Goal: Transaction & Acquisition: Purchase product/service

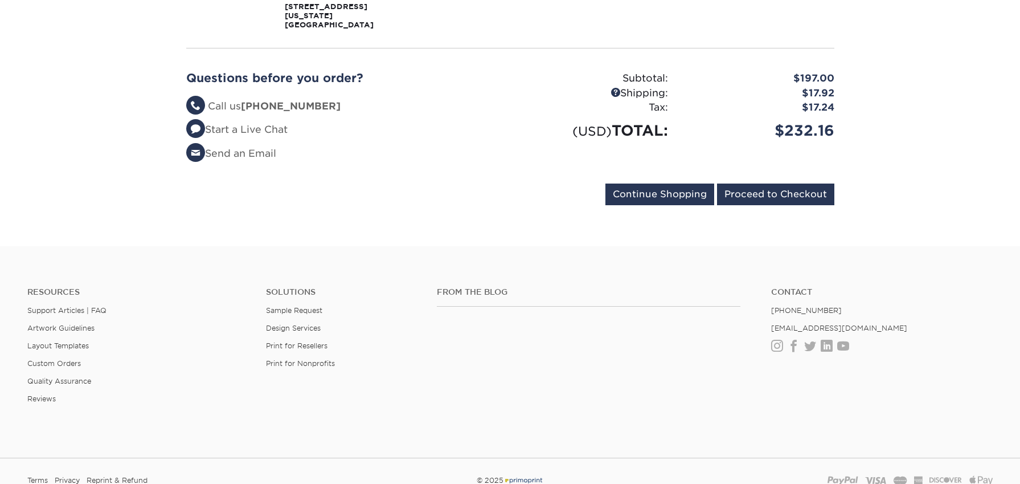
scroll to position [438, 0]
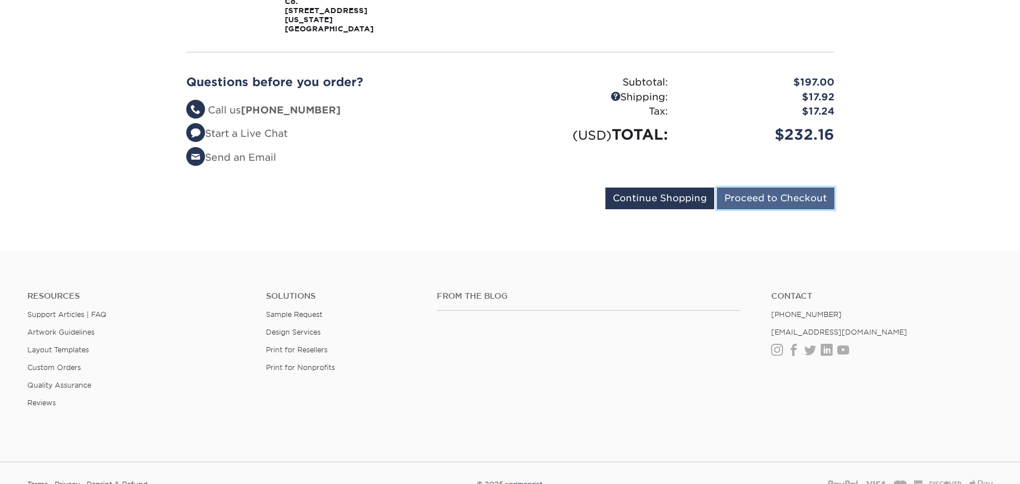
click at [814, 187] on input "Proceed to Checkout" at bounding box center [775, 198] width 117 height 22
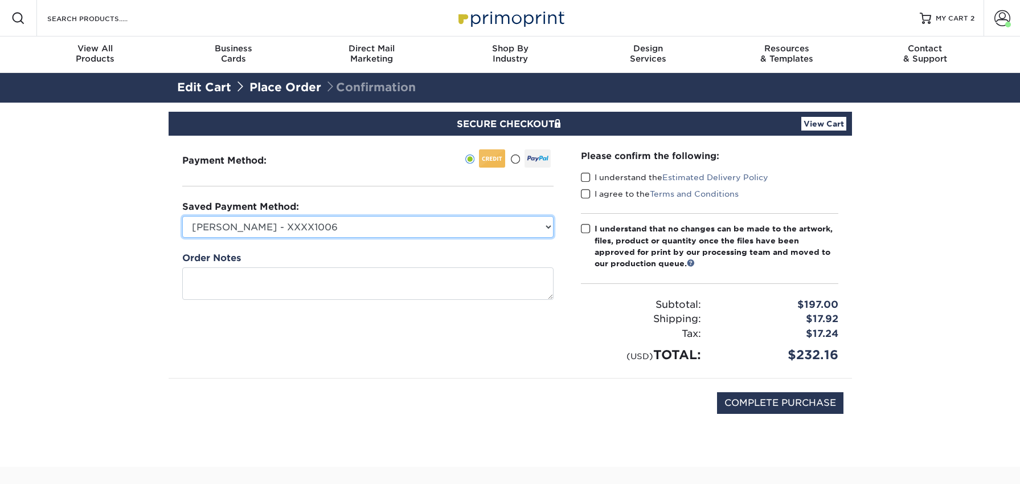
click at [404, 222] on select "carina kennedy - XXXX1006 American Express - XXXX1006 American Express - XXXX20…" at bounding box center [367, 227] width 371 height 22
select select
click at [182, 216] on select "carina kennedy - XXXX1006 American Express - XXXX1006 American Express - XXXX20…" at bounding box center [367, 227] width 371 height 22
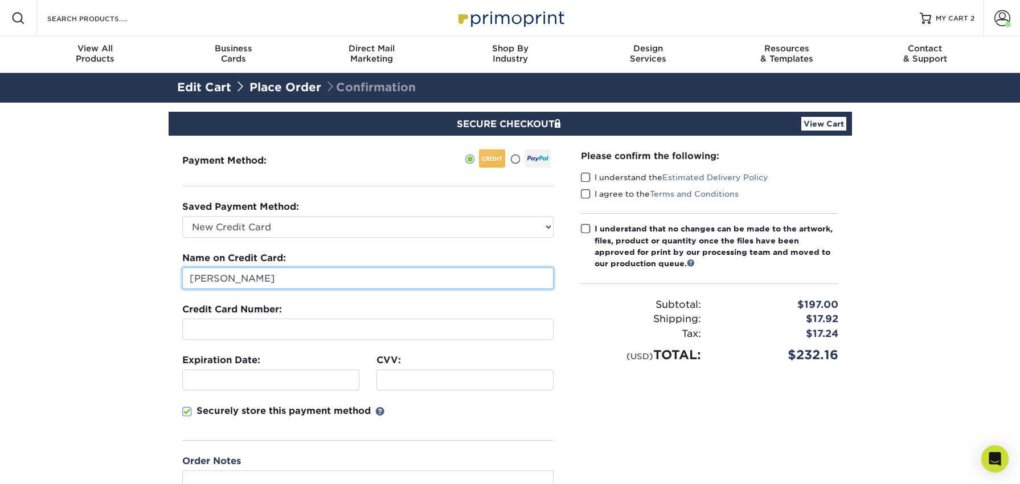
click at [287, 273] on input "Zachary McCoy" at bounding box center [367, 278] width 371 height 22
click at [288, 273] on input "Zachary McCoy" at bounding box center [367, 278] width 371 height 22
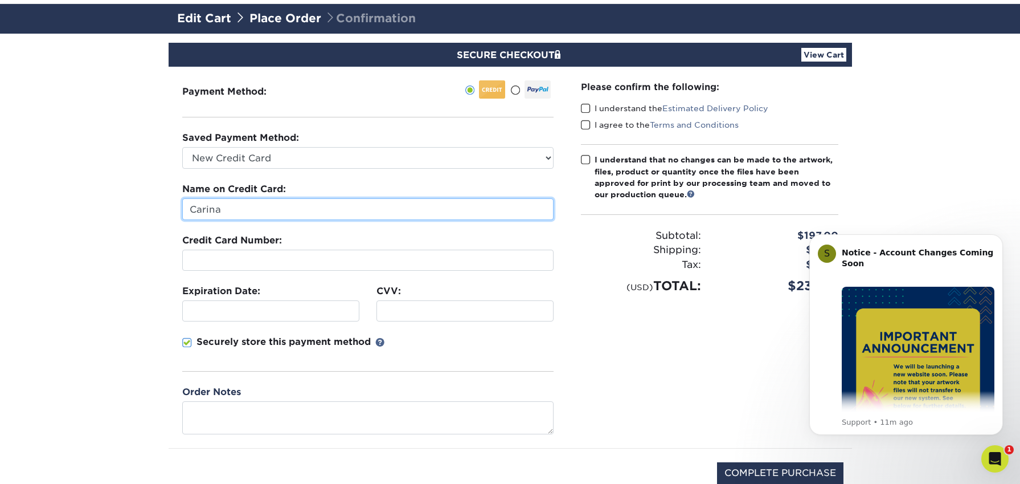
scroll to position [148, 0]
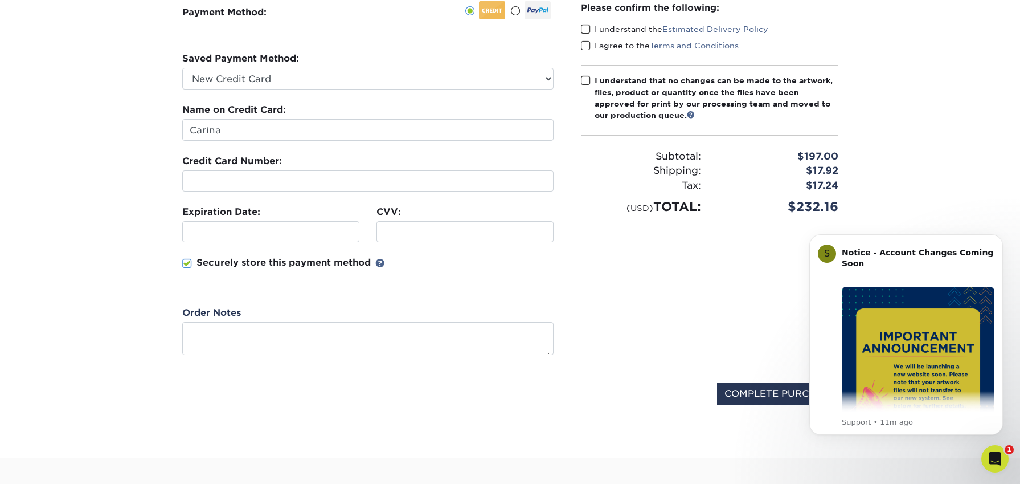
click at [427, 225] on div at bounding box center [465, 231] width 177 height 21
click at [325, 187] on div at bounding box center [367, 180] width 371 height 21
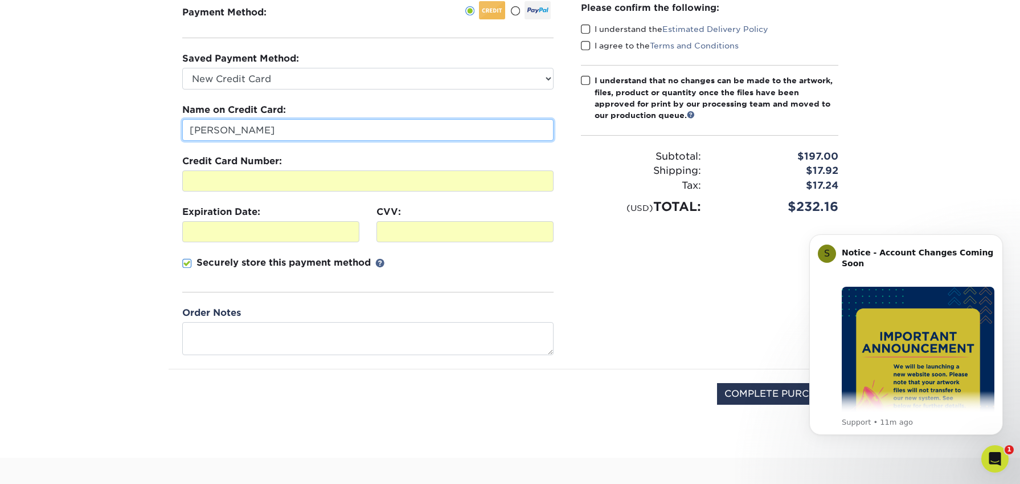
type input "Carina Kennedy"
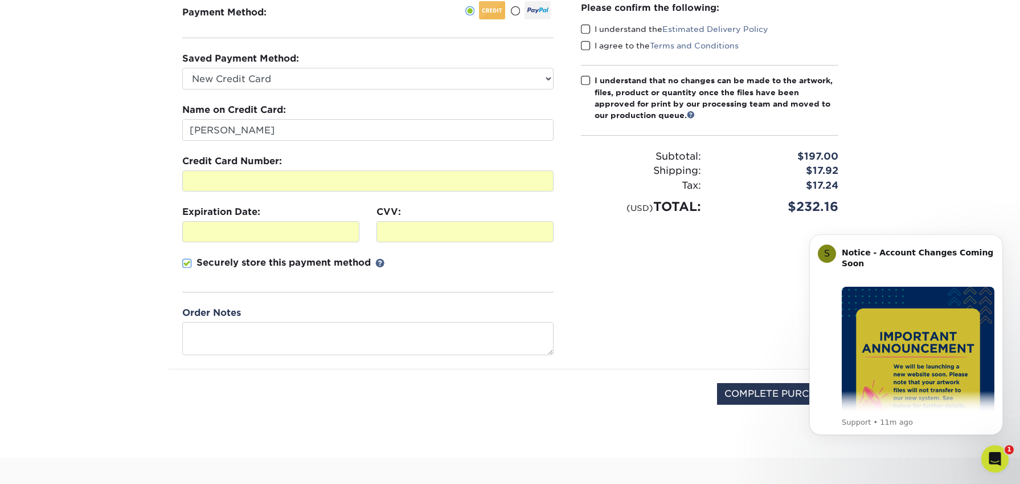
click at [116, 158] on section "SECURE CHECKOUT View Cart Payment Method: Saved Payment Method:" at bounding box center [510, 205] width 1020 height 503
click at [319, 261] on p "Securely store this payment method" at bounding box center [284, 263] width 174 height 14
click at [0, 0] on input "Securely store this payment method" at bounding box center [0, 0] width 0 height 0
click at [319, 261] on p "Securely store this payment method" at bounding box center [284, 263] width 174 height 14
click at [0, 0] on input "Securely store this payment method" at bounding box center [0, 0] width 0 height 0
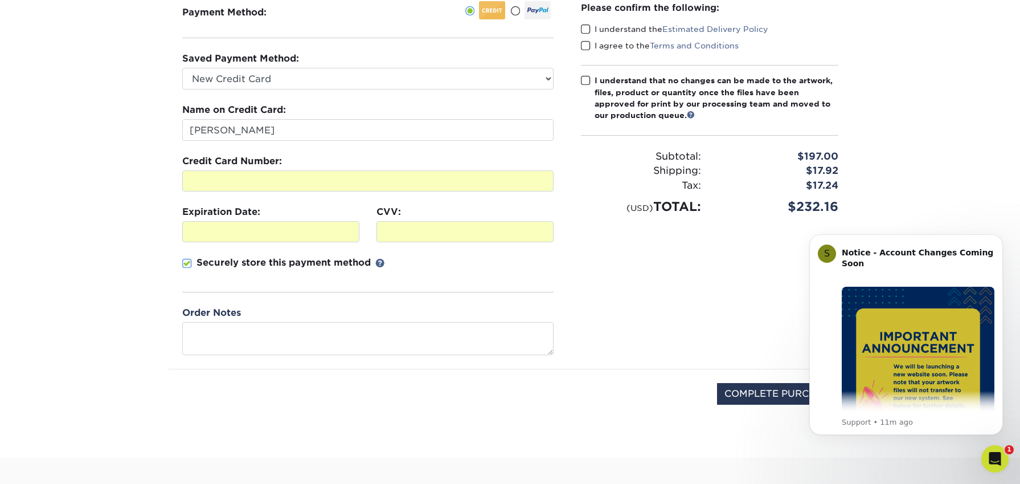
click at [365, 298] on fieldset "Name on Credit Card: Carina Kennedy Credit Card Number: Expiration Date: CVV:" at bounding box center [367, 204] width 371 height 203
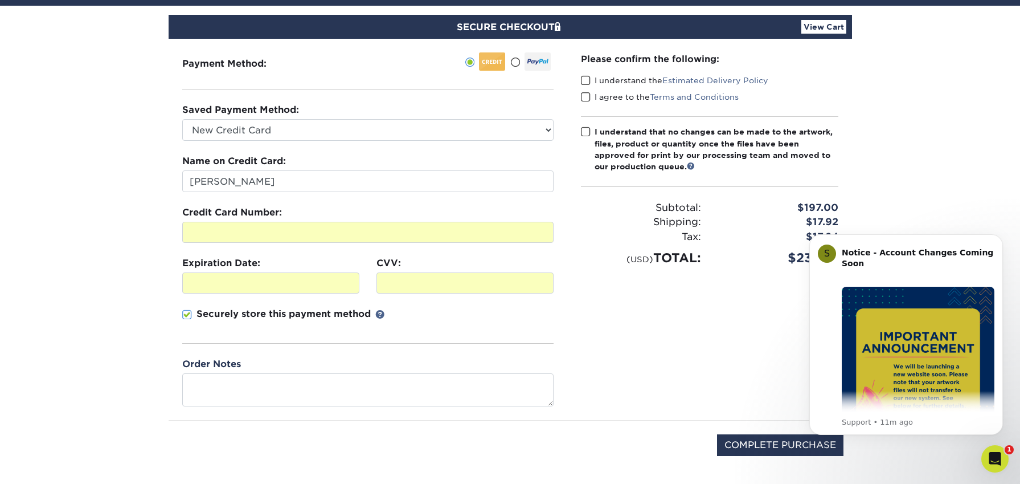
scroll to position [0, 0]
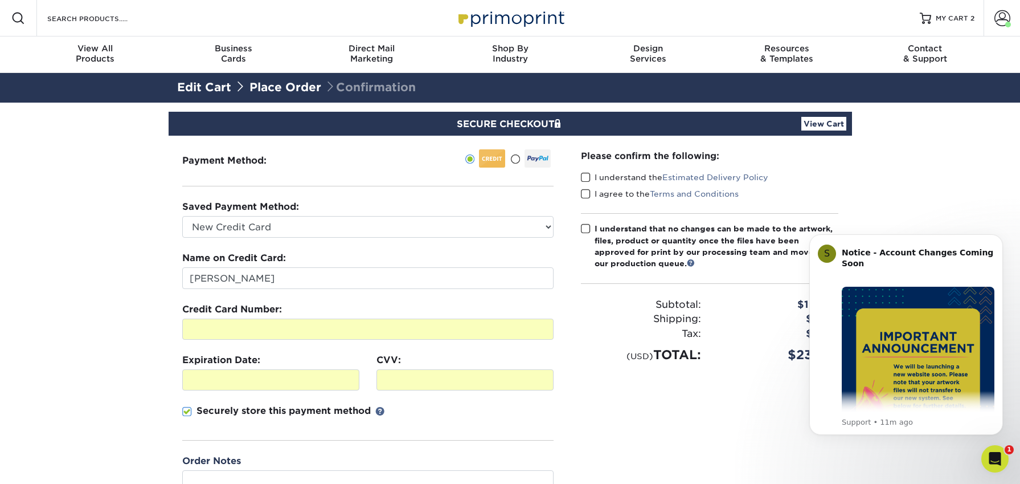
drag, startPoint x: 584, startPoint y: 177, endPoint x: 583, endPoint y: 183, distance: 6.4
click at [585, 178] on span at bounding box center [586, 177] width 10 height 11
click at [0, 0] on input "I understand the Estimated Delivery Policy" at bounding box center [0, 0] width 0 height 0
click at [582, 190] on span at bounding box center [586, 194] width 10 height 11
click at [0, 0] on input "I agree to the Terms and Conditions" at bounding box center [0, 0] width 0 height 0
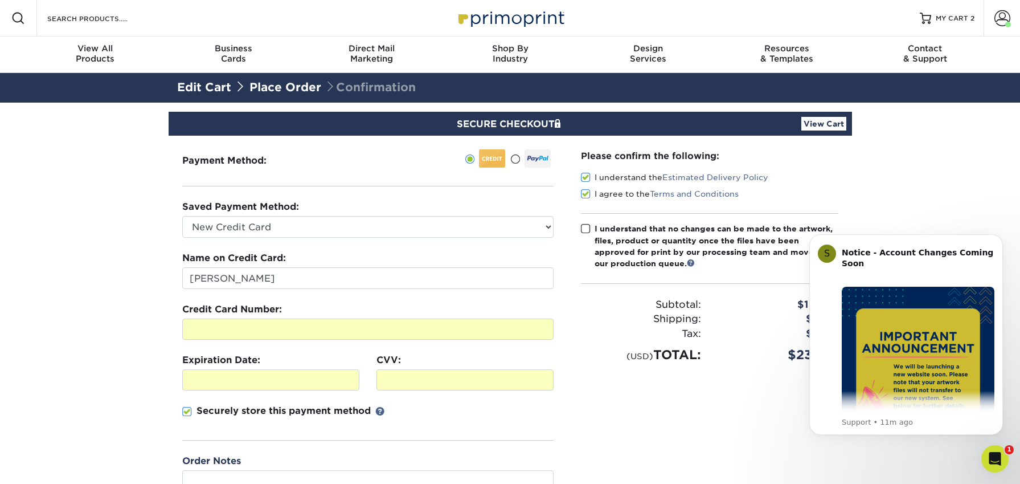
click at [583, 229] on span at bounding box center [586, 228] width 10 height 11
click at [0, 0] on input "I understand that no changes can be made to the artwork, files, product or quan…" at bounding box center [0, 0] width 0 height 0
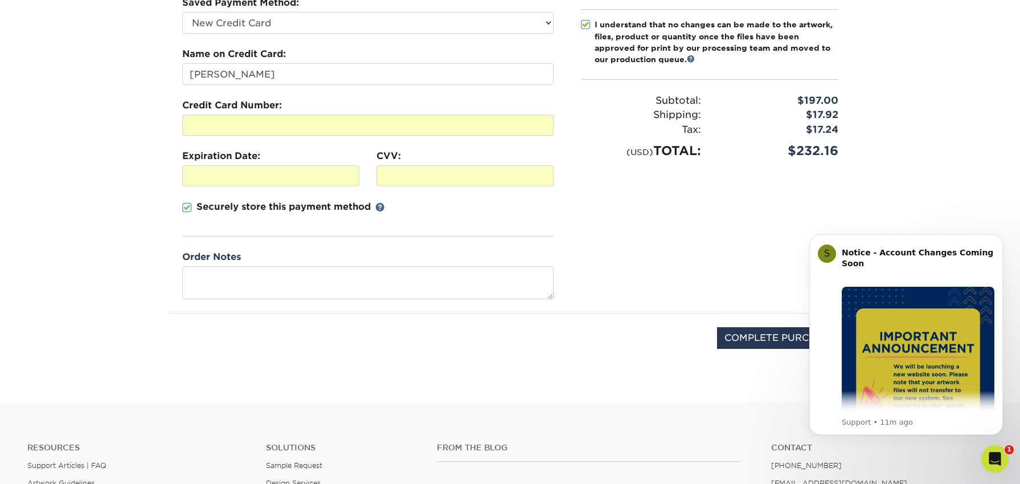
scroll to position [207, 0]
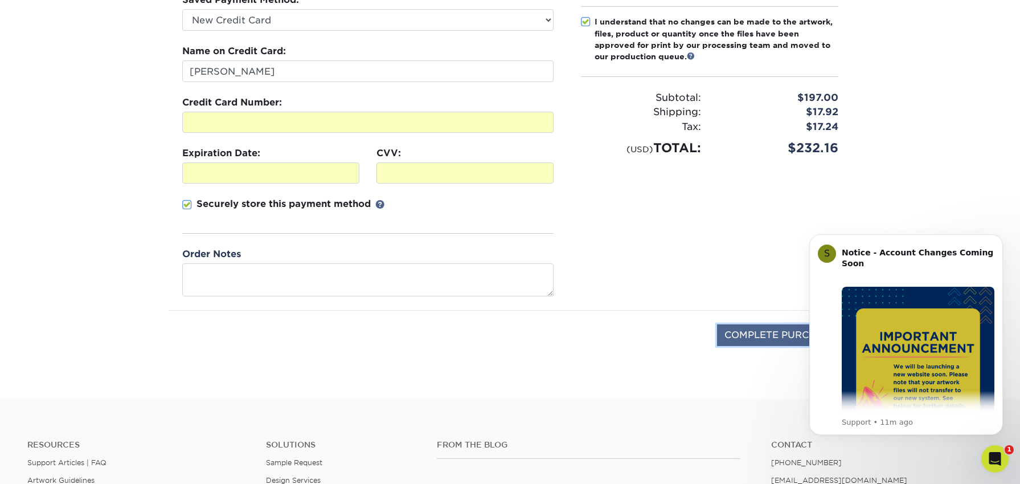
click at [766, 338] on input "COMPLETE PURCHASE" at bounding box center [780, 335] width 126 height 22
type input "PROCESSING, PLEASE WAIT..."
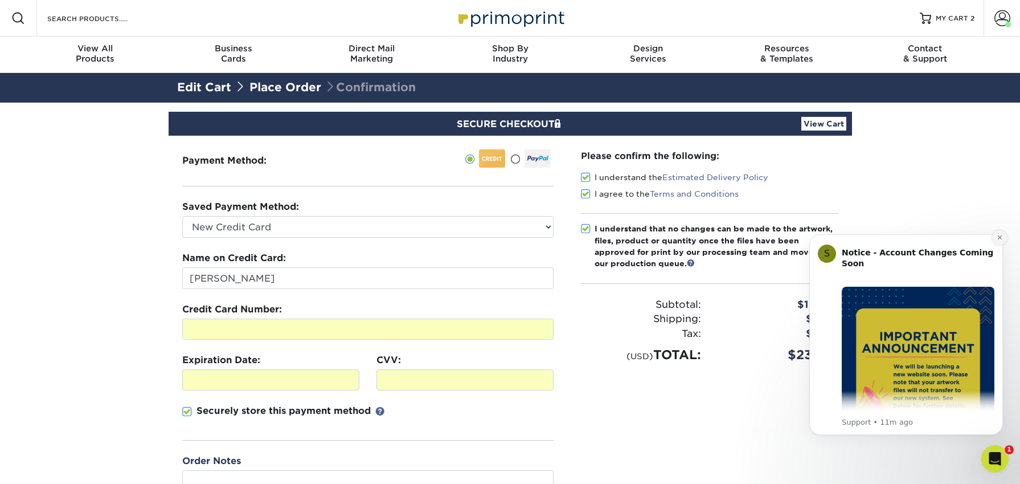
scroll to position [1, 0]
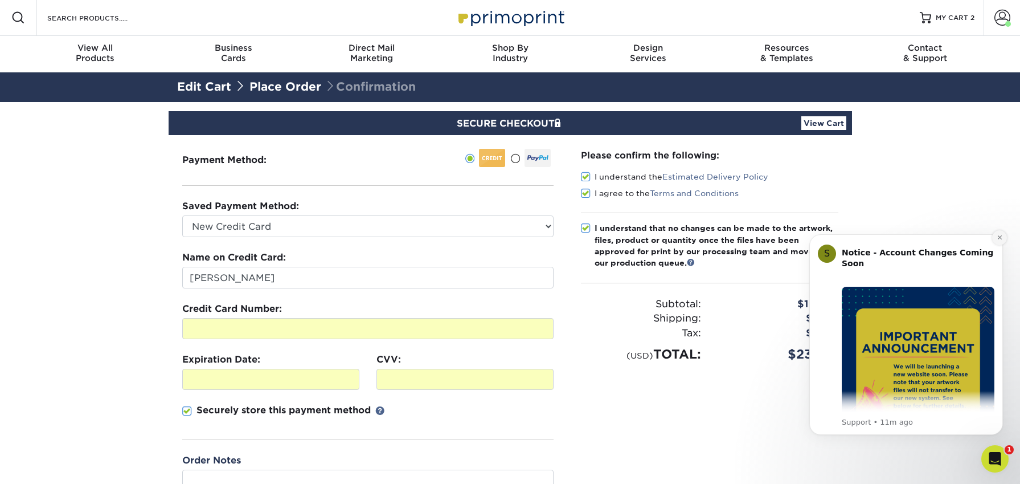
click at [1000, 238] on icon "Dismiss notification" at bounding box center [999, 237] width 4 height 4
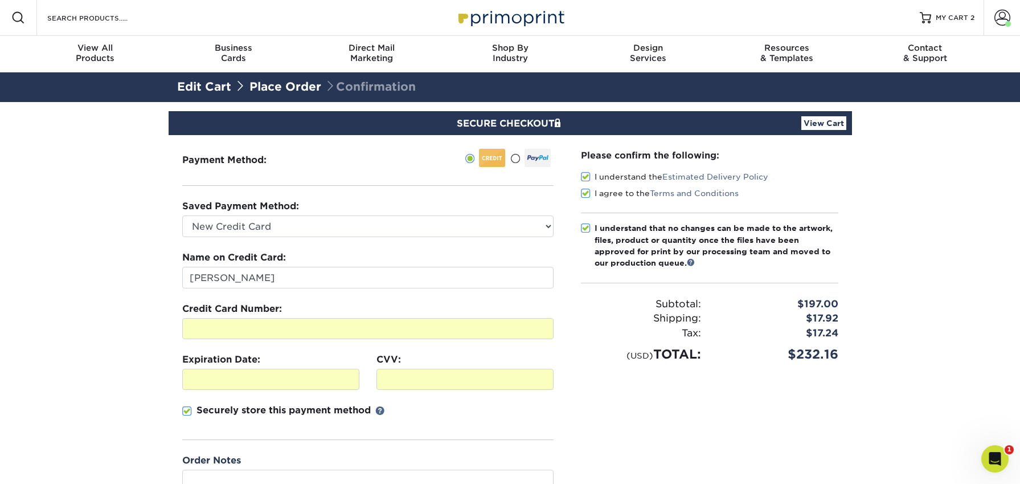
scroll to position [6, 0]
